Goal: Book appointment/travel/reservation

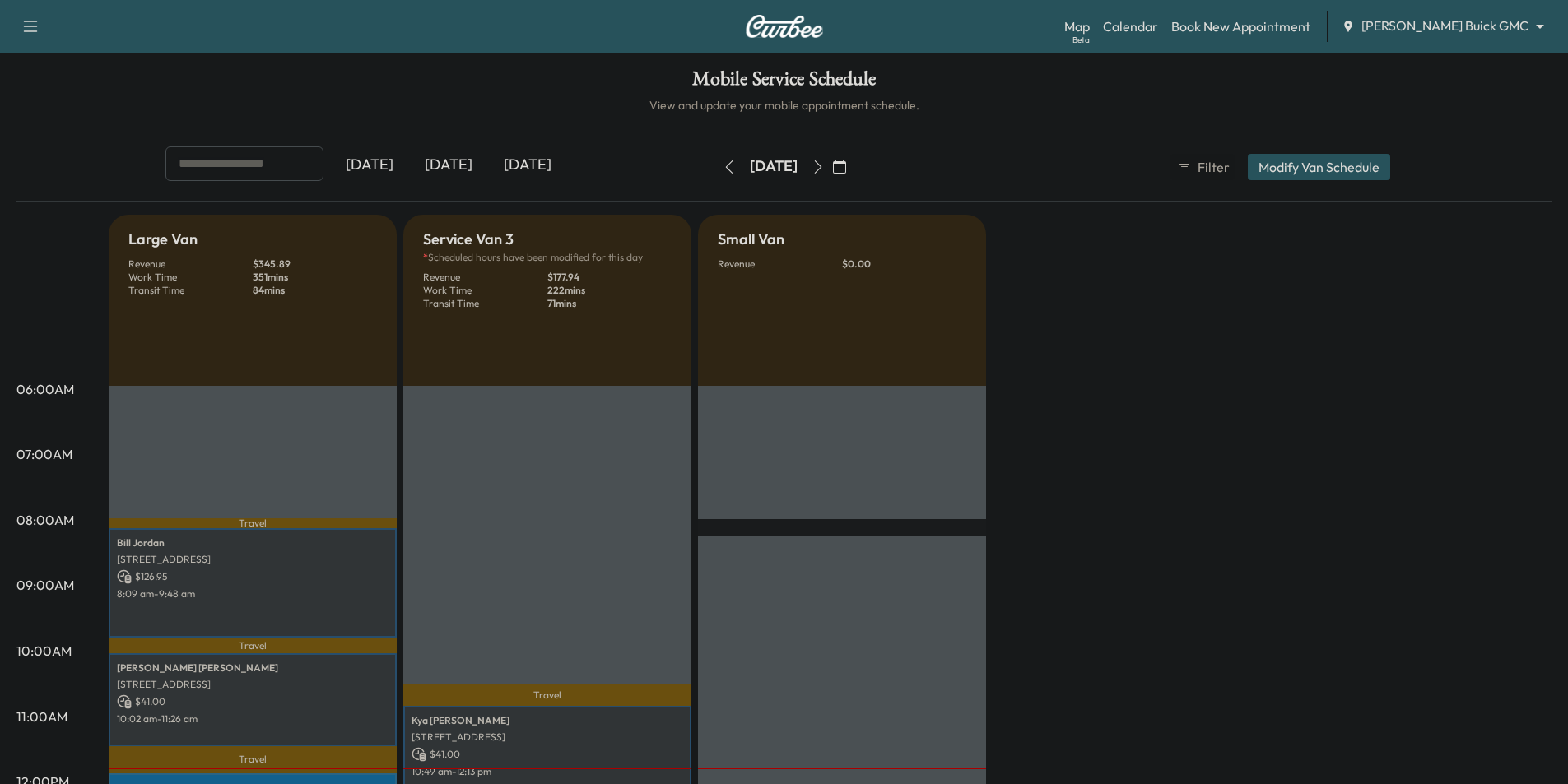
click at [1470, 26] on body "Support Log Out Map Beta Calendar Book New Appointment [PERSON_NAME] Buick GMC …" at bounding box center [784, 392] width 1568 height 784
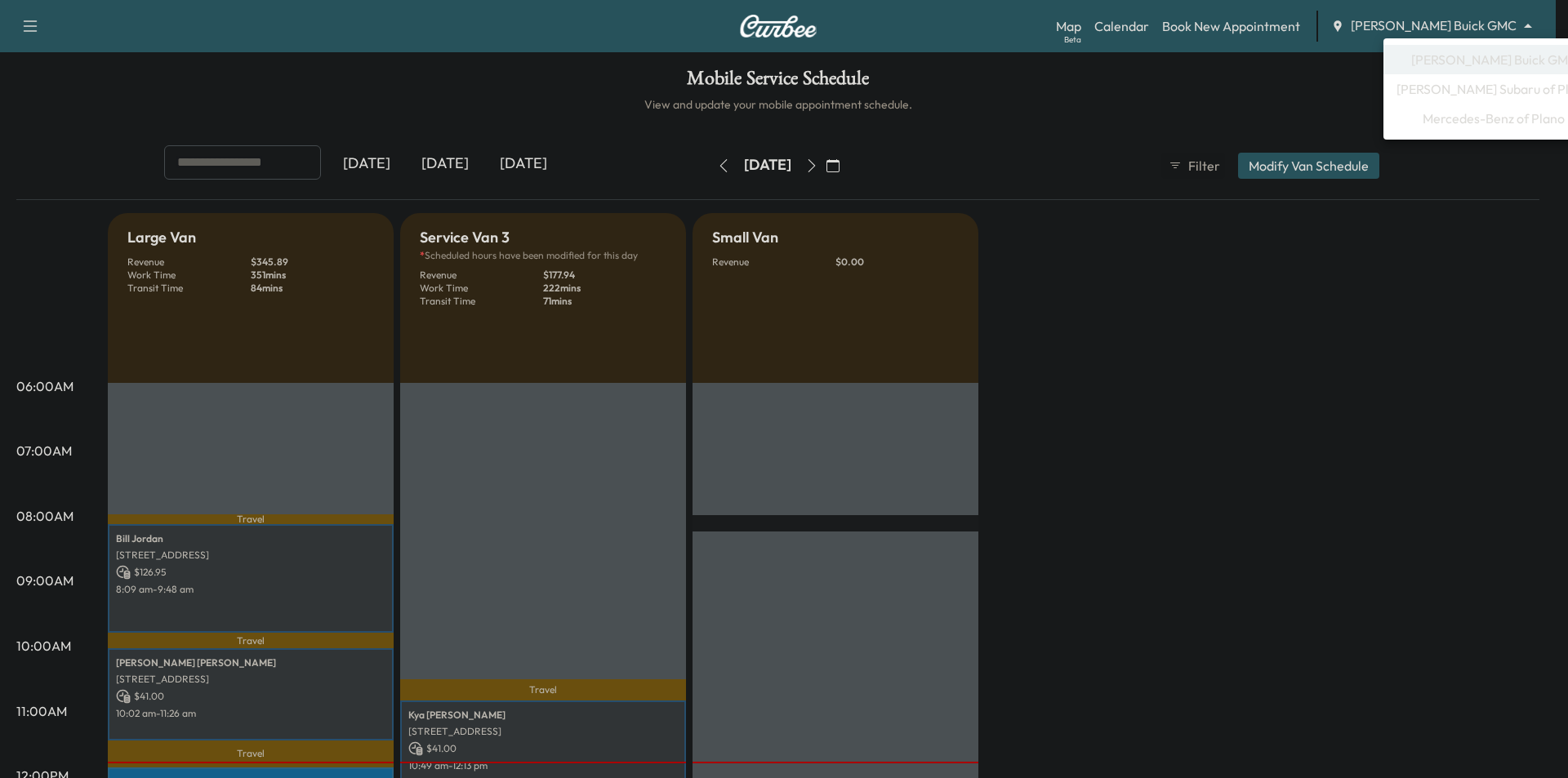
click at [1473, 131] on li "Mercedes-Benz of Plano" at bounding box center [1494, 118] width 221 height 30
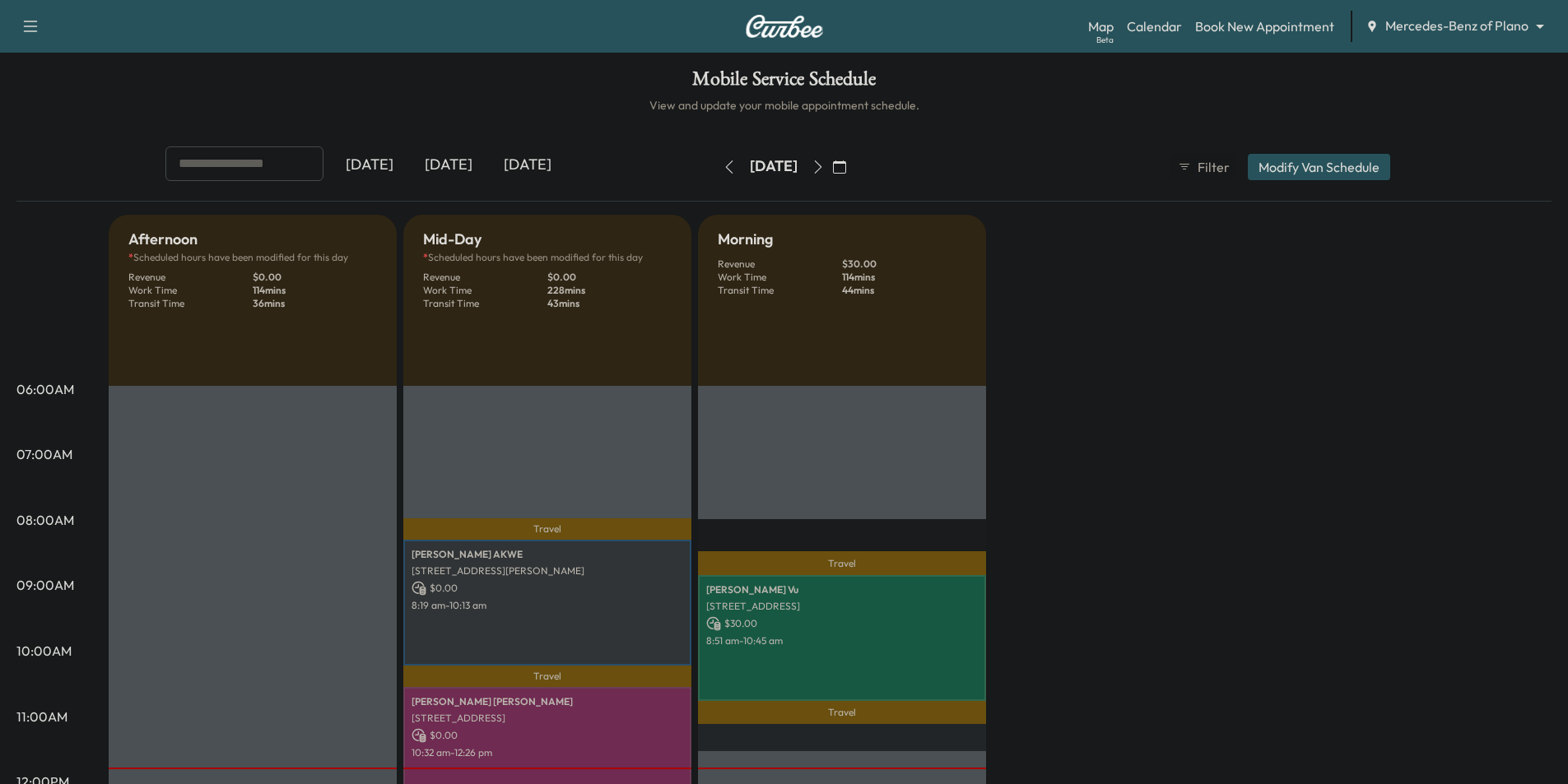
click at [846, 166] on icon "button" at bounding box center [839, 167] width 14 height 14
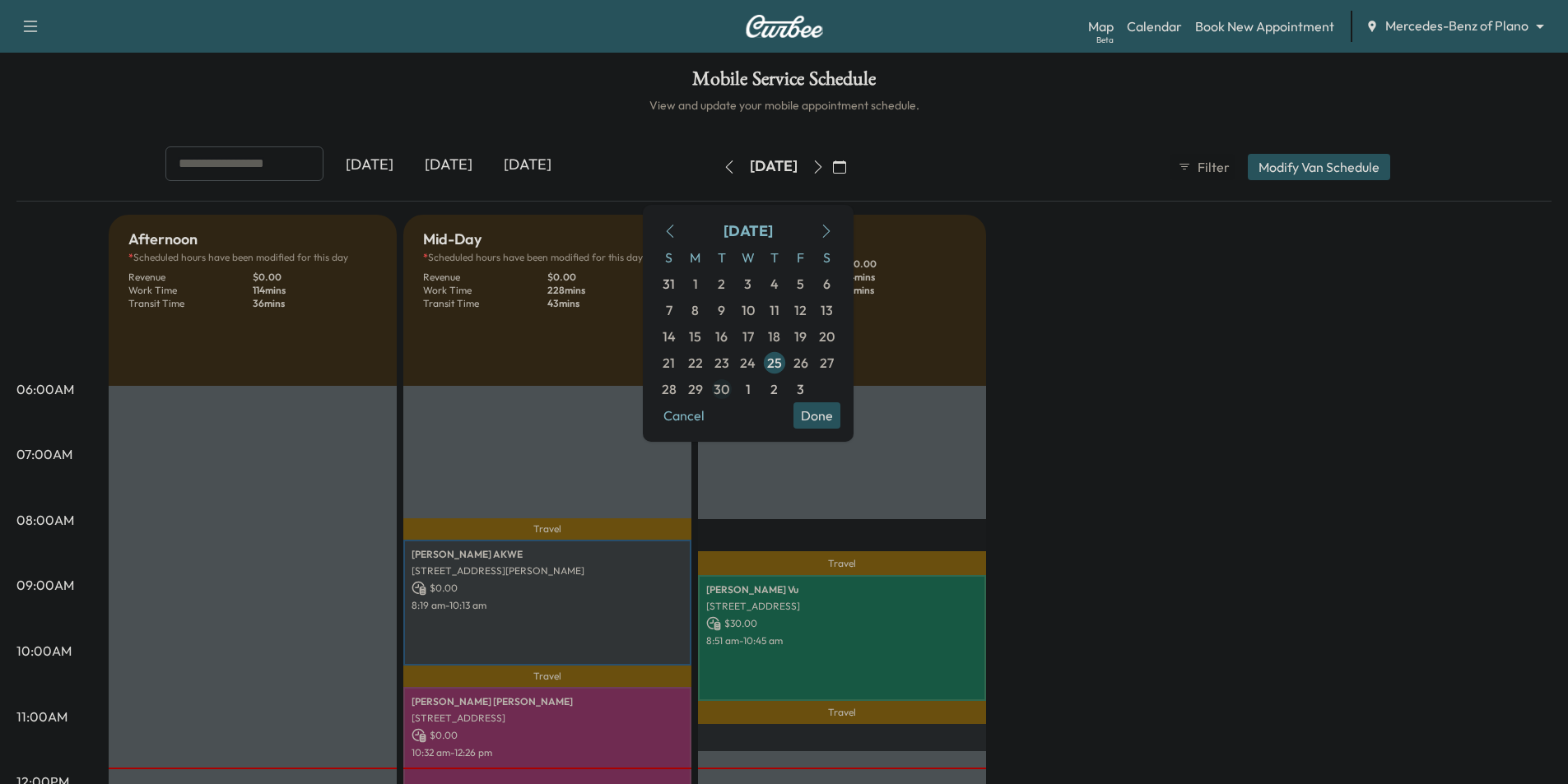
click at [735, 386] on span "30" at bounding box center [721, 389] width 26 height 26
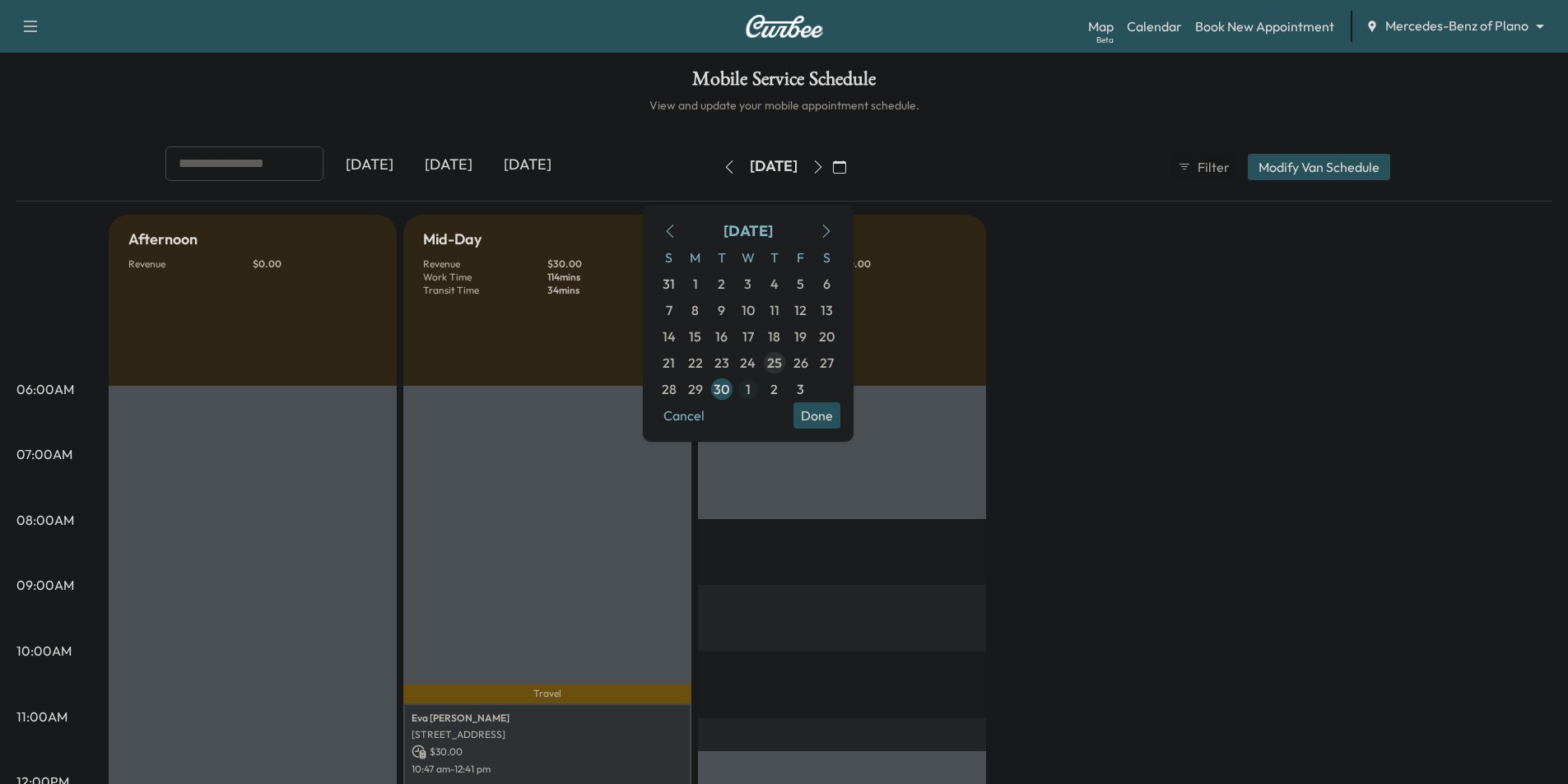
click at [761, 383] on span "1" at bounding box center [747, 389] width 26 height 26
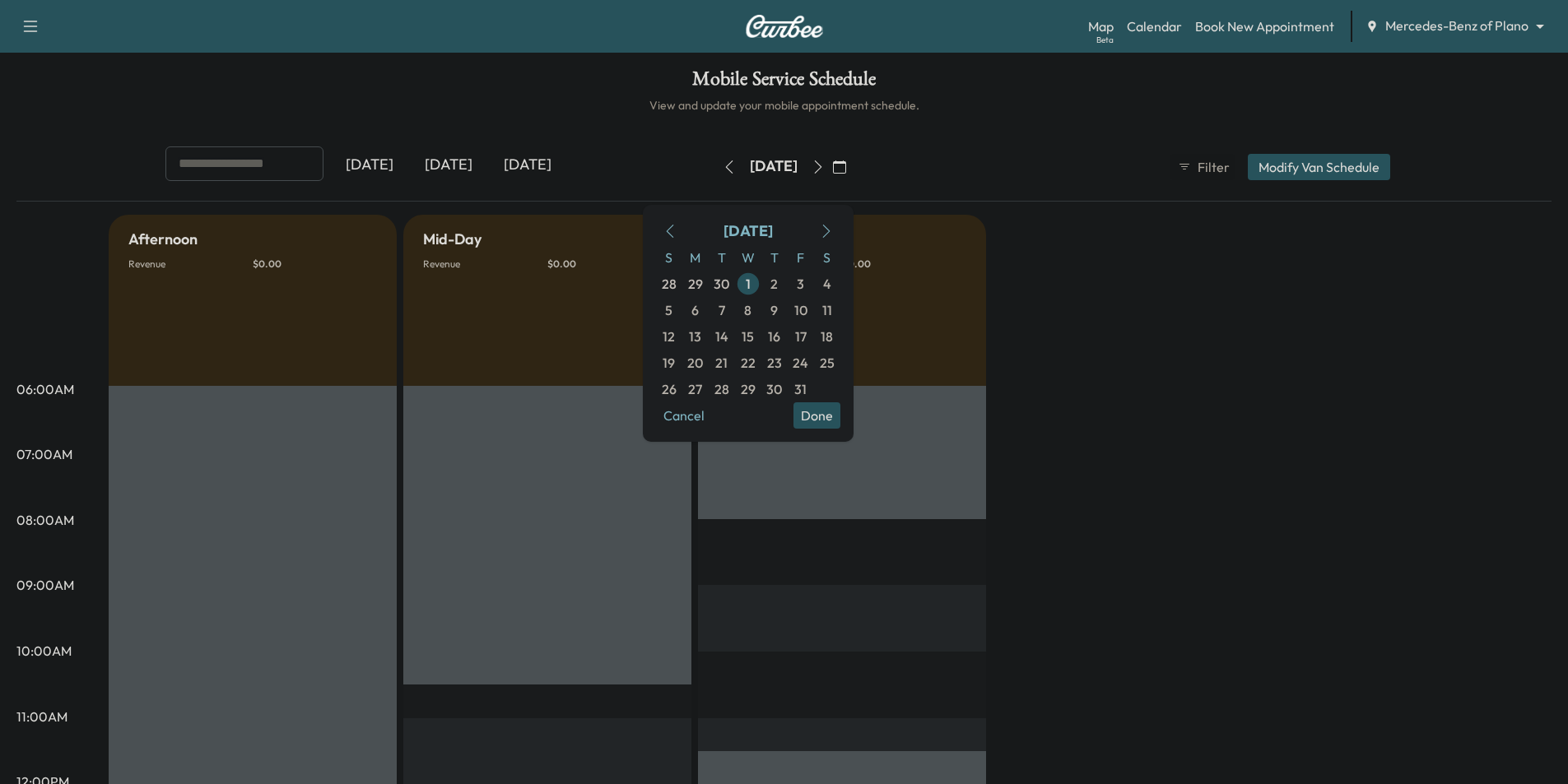
click at [1022, 119] on div "Mobile Service Schedule View and update your mobile appointment schedule. [DATE…" at bounding box center [784, 759] width 1568 height 1413
click at [1057, 172] on div "[DATE] [DATE] [DATE] [DATE] October 2025 S M T W T F S 28 29 30 1 2 3 4 5 6 7 8…" at bounding box center [784, 166] width 1264 height 41
